Goal: Find specific page/section: Find specific page/section

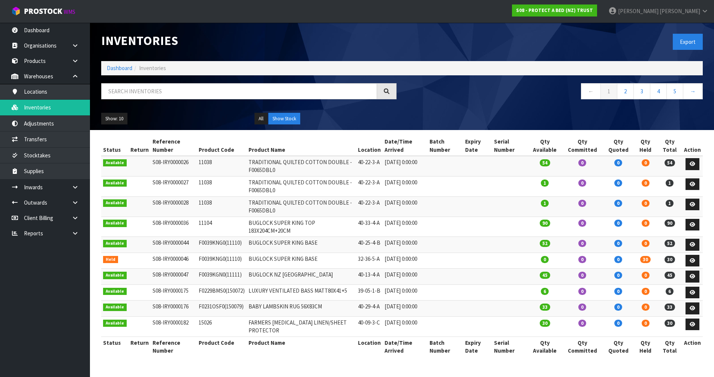
click at [181, 86] on input "text" at bounding box center [239, 91] width 276 height 16
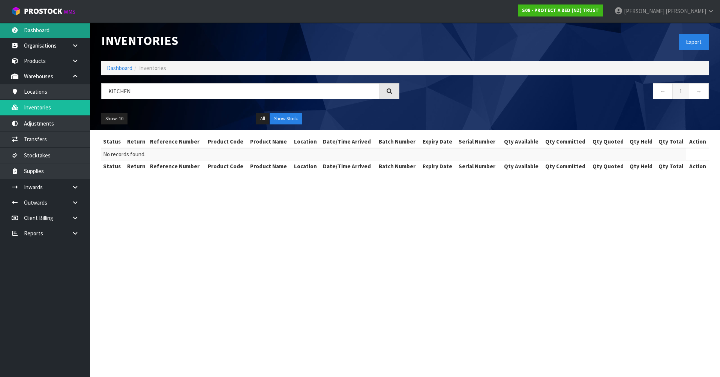
type input "KITCHEN"
click at [59, 35] on link "Dashboard" at bounding box center [45, 30] width 90 height 15
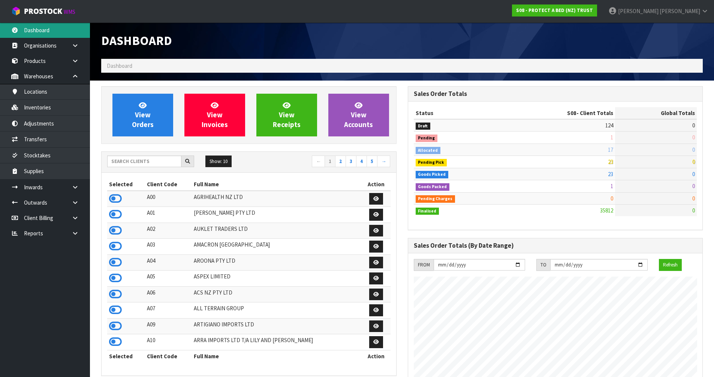
scroll to position [568, 306]
click at [147, 160] on input "text" at bounding box center [144, 162] width 74 height 12
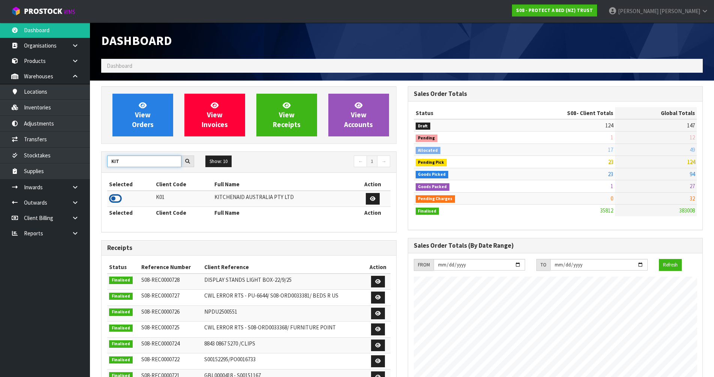
type input "KIT"
click at [121, 196] on icon at bounding box center [115, 198] width 13 height 11
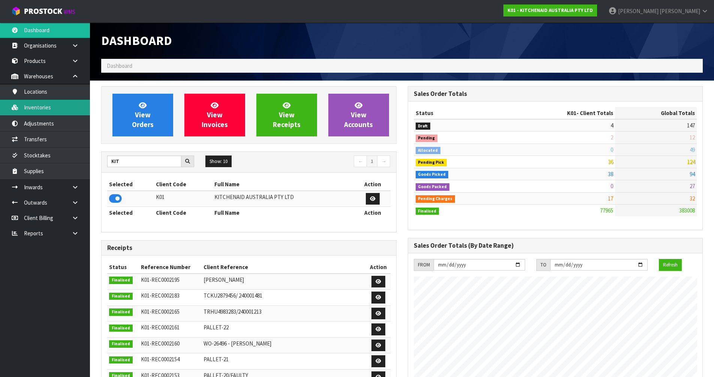
click at [45, 110] on link "Inventories" at bounding box center [45, 107] width 90 height 15
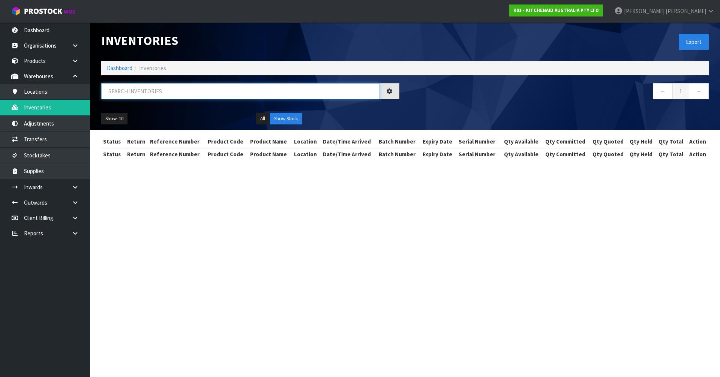
click at [122, 95] on input "text" at bounding box center [240, 91] width 279 height 16
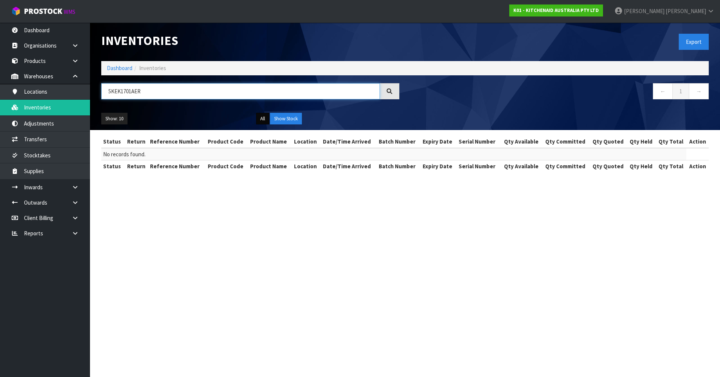
type input "5KEK1701AER"
click at [263, 120] on button "All" at bounding box center [262, 119] width 13 height 12
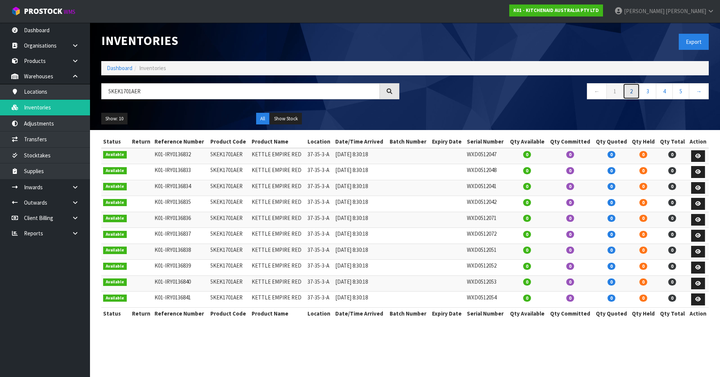
click at [634, 90] on link "2" at bounding box center [631, 91] width 17 height 16
click at [115, 120] on button "Show: 10" at bounding box center [114, 119] width 26 height 12
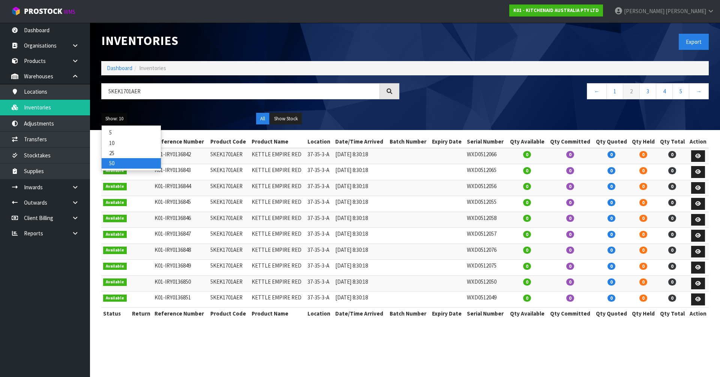
click at [129, 164] on link "50" at bounding box center [131, 163] width 59 height 10
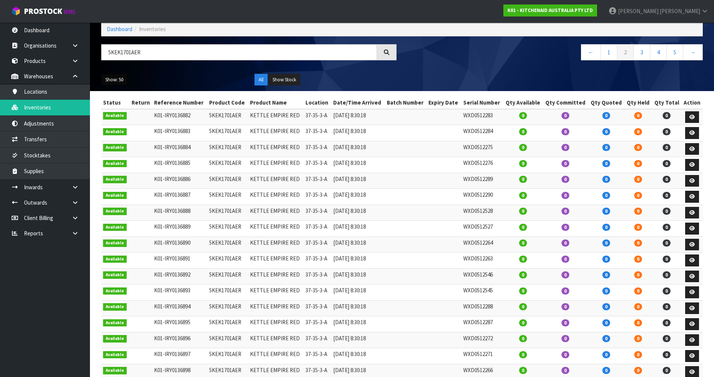
scroll to position [27, 0]
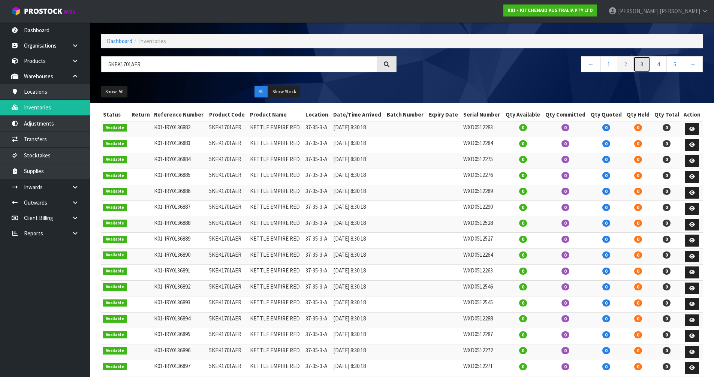
click at [639, 63] on link "3" at bounding box center [642, 64] width 17 height 16
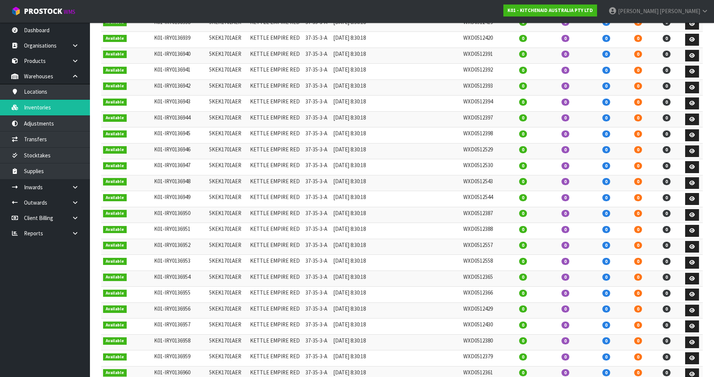
scroll to position [0, 0]
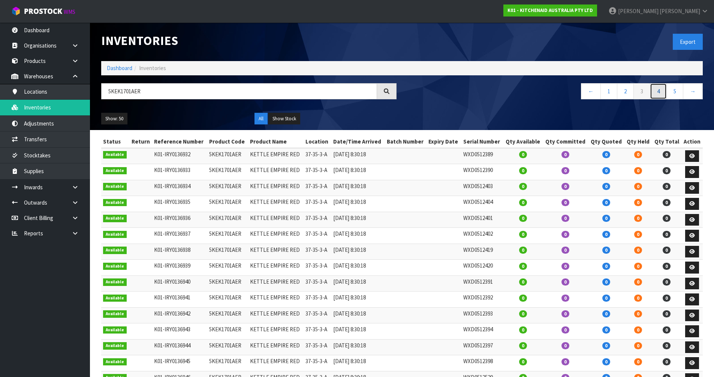
click at [660, 92] on link "4" at bounding box center [658, 91] width 17 height 16
click at [674, 96] on link "6" at bounding box center [675, 91] width 17 height 16
click at [659, 92] on link "7" at bounding box center [658, 91] width 17 height 16
click at [636, 90] on link "7" at bounding box center [642, 91] width 17 height 16
click at [659, 94] on link "8" at bounding box center [658, 91] width 17 height 16
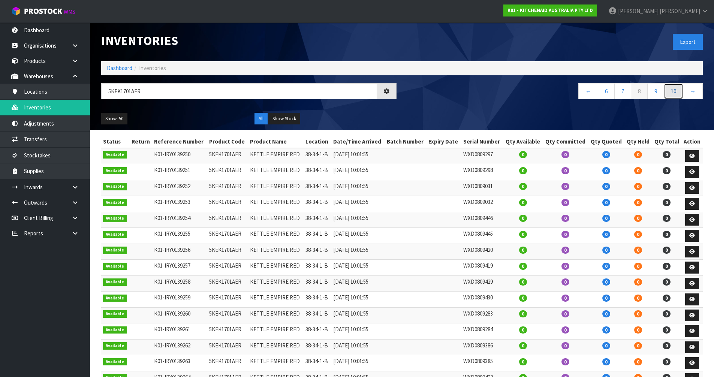
click at [675, 90] on link "10" at bounding box center [674, 91] width 20 height 16
click at [695, 93] on link "→" at bounding box center [693, 91] width 20 height 16
click at [692, 89] on link "→" at bounding box center [693, 91] width 20 height 16
click at [692, 95] on link "→" at bounding box center [693, 91] width 20 height 16
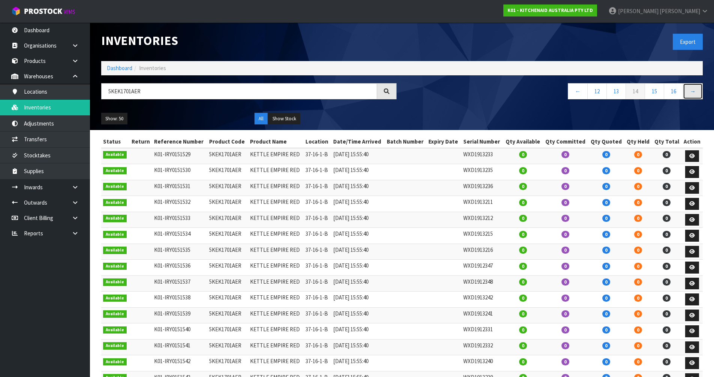
click at [692, 95] on link "→" at bounding box center [693, 91] width 20 height 16
click at [696, 95] on link "→" at bounding box center [693, 91] width 20 height 16
click at [697, 94] on link "→" at bounding box center [693, 91] width 20 height 16
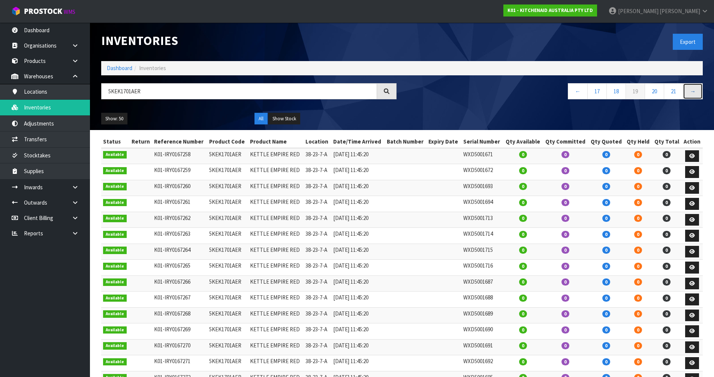
click at [697, 94] on link "→" at bounding box center [693, 91] width 20 height 16
click at [693, 97] on link "→" at bounding box center [693, 91] width 20 height 16
click at [693, 95] on link "→" at bounding box center [693, 91] width 20 height 16
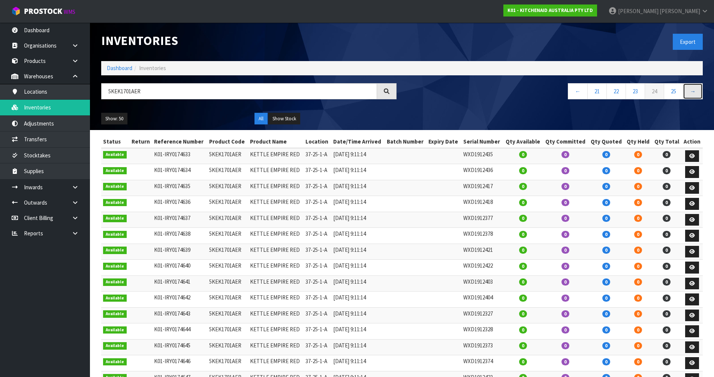
click at [693, 95] on link "→" at bounding box center [693, 91] width 20 height 16
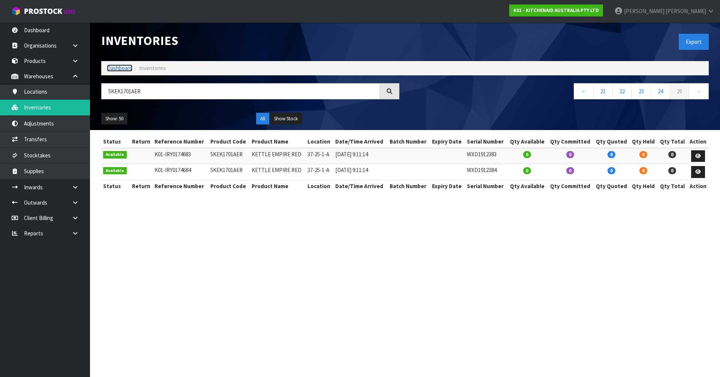
click at [122, 65] on link "Dashboard" at bounding box center [120, 68] width 26 height 7
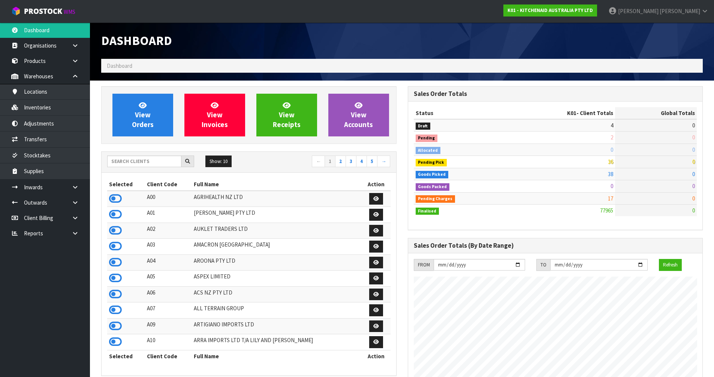
scroll to position [568, 306]
